Goal: Transaction & Acquisition: Book appointment/travel/reservation

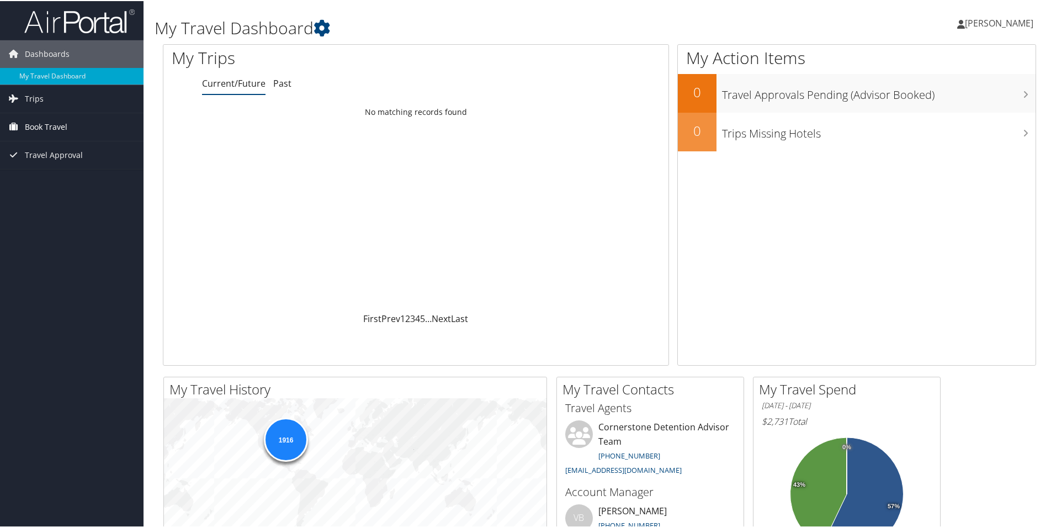
click at [54, 128] on span "Book Travel" at bounding box center [46, 126] width 43 height 28
click at [46, 176] on link "Book/Manage Online Trips" at bounding box center [72, 181] width 144 height 17
click at [46, 132] on span "Book Travel" at bounding box center [46, 126] width 43 height 28
click at [65, 180] on link "Book/Manage Online Trips" at bounding box center [72, 181] width 144 height 17
